Goal: Information Seeking & Learning: Learn about a topic

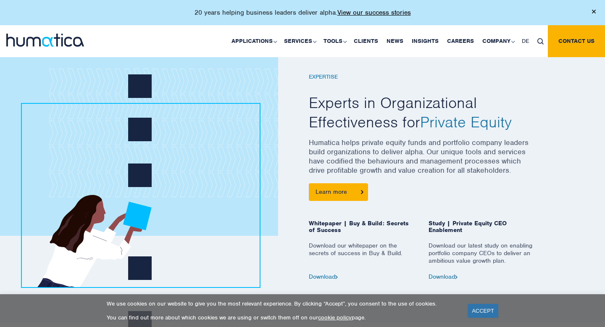
scroll to position [318, 0]
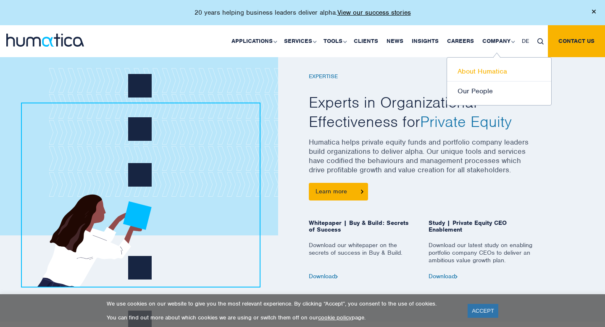
click at [318, 71] on link "About Humatica" at bounding box center [499, 72] width 104 height 20
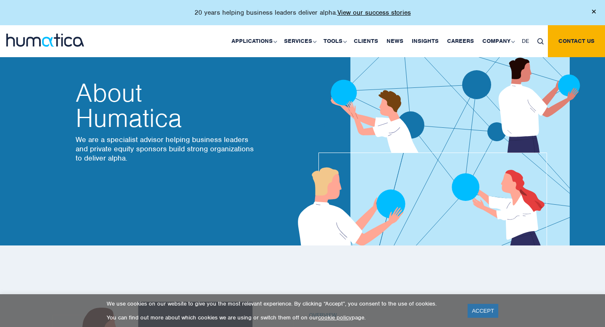
scroll to position [43, 0]
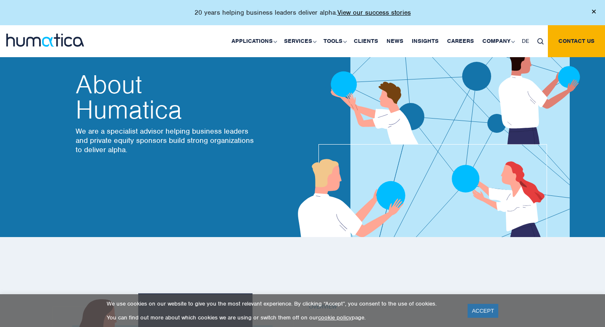
click at [84, 108] on h2 "About Humatica" at bounding box center [166, 97] width 181 height 50
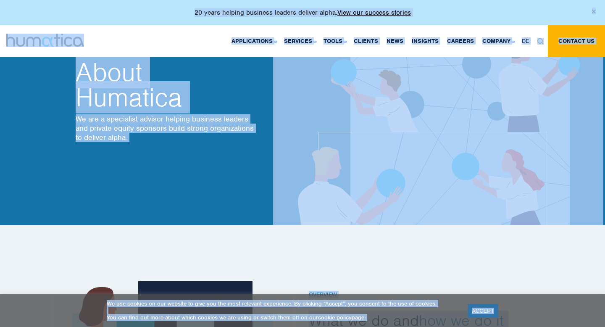
scroll to position [56, 0]
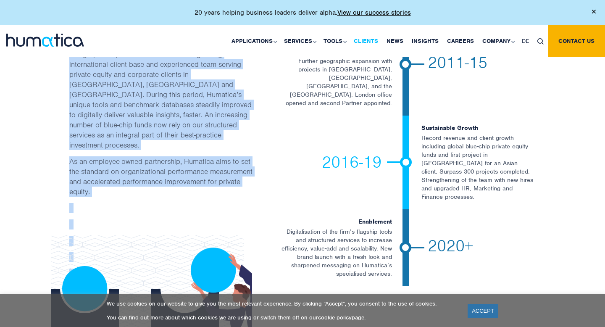
scroll to position [1593, 0]
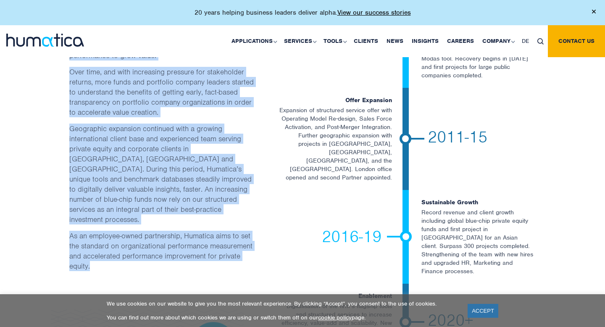
drag, startPoint x: 308, startPoint y: 121, endPoint x: 104, endPoint y: 222, distance: 227.9
copy body "Overview What we do and how we do it Humatica helps private equity backed compa…"
